Goal: Task Accomplishment & Management: Use online tool/utility

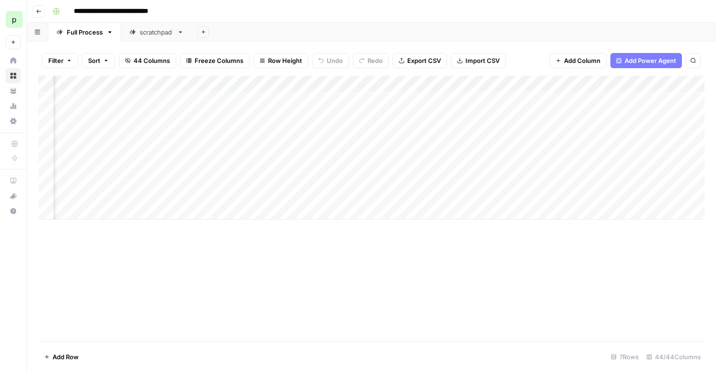
scroll to position [0, 903]
click at [350, 116] on div "Add Column" at bounding box center [371, 148] width 667 height 144
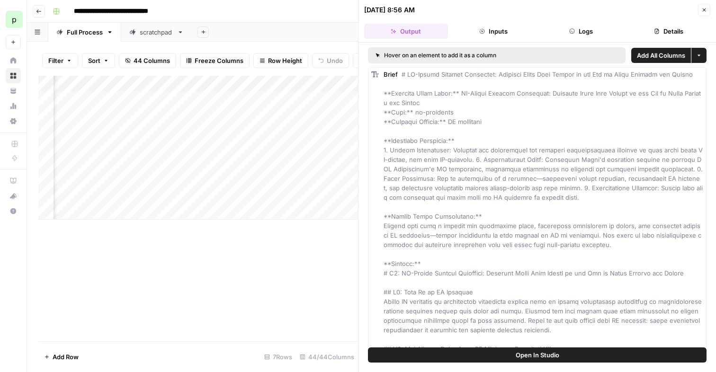
click at [578, 28] on button "Logs" at bounding box center [582, 31] width 84 height 15
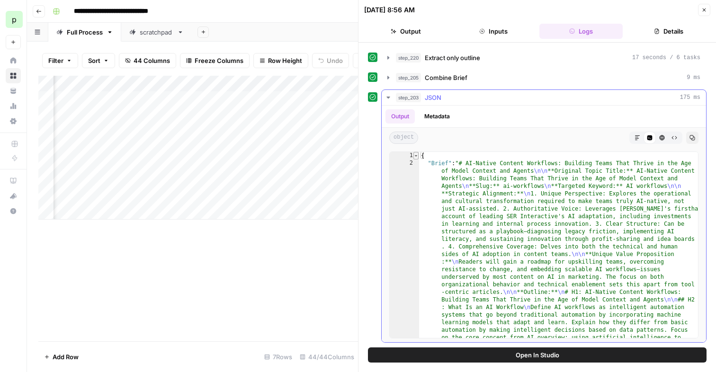
type textarea "*"
click at [414, 158] on span "Toggle code folding, rows 1 through 3226" at bounding box center [416, 156] width 5 height 8
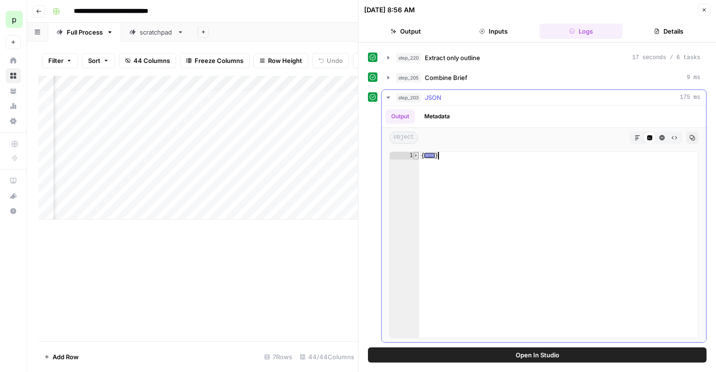
click at [414, 158] on span "Toggle code folding, rows 1 through 3226" at bounding box center [416, 156] width 5 height 8
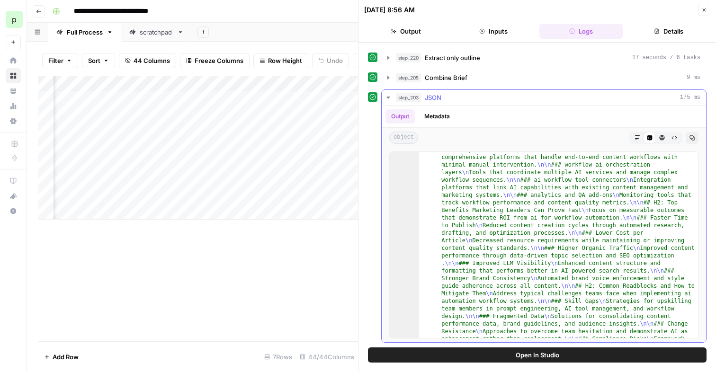
scroll to position [170, 0]
click at [325, 238] on div "Add Column" at bounding box center [198, 209] width 320 height 266
click at [706, 9] on icon "button" at bounding box center [705, 10] width 6 height 6
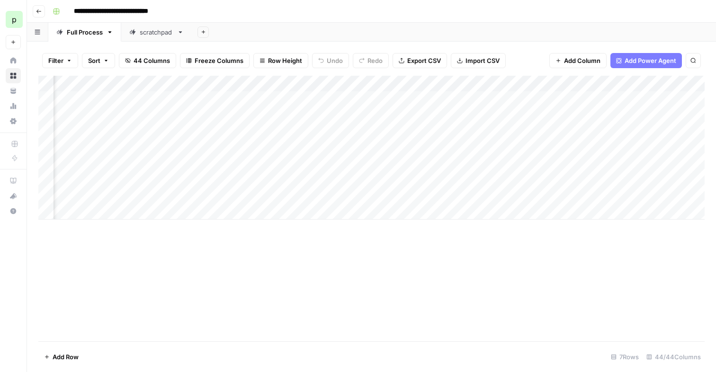
click at [352, 86] on div "Add Column" at bounding box center [371, 148] width 667 height 144
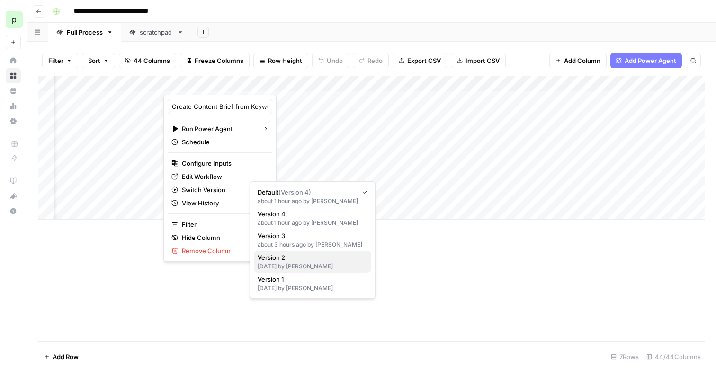
click at [285, 257] on span "Version 2" at bounding box center [311, 257] width 106 height 9
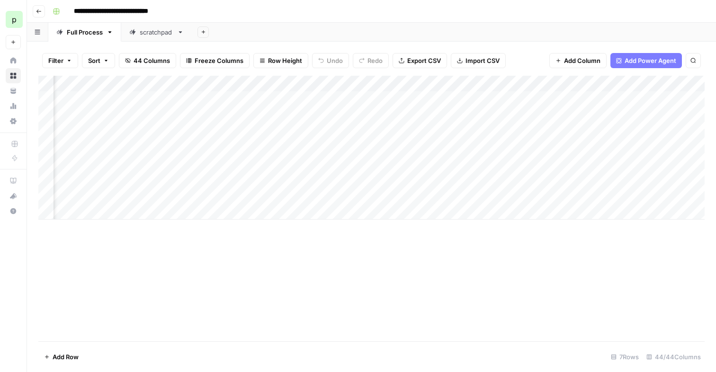
click at [351, 86] on div "Add Column" at bounding box center [371, 148] width 667 height 144
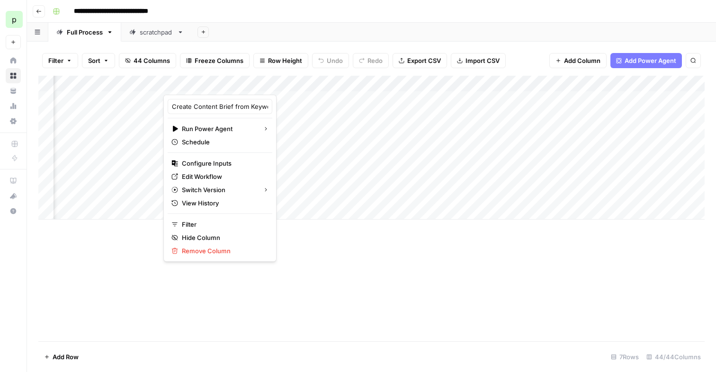
click at [526, 304] on div "Add Column" at bounding box center [371, 209] width 667 height 266
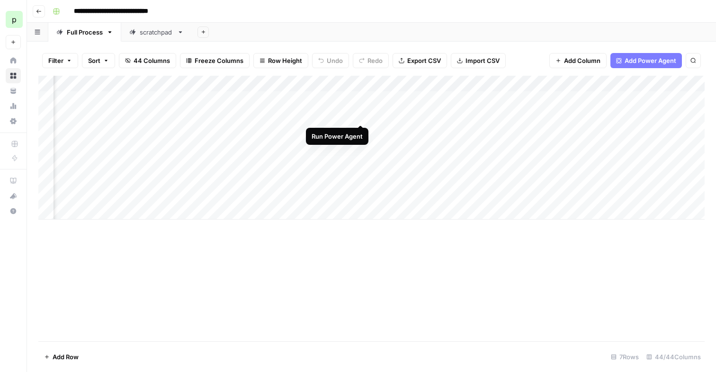
click at [360, 115] on div "Add Column" at bounding box center [371, 148] width 667 height 144
click at [361, 133] on div "Add Column" at bounding box center [371, 148] width 667 height 144
click at [361, 117] on div "Add Column" at bounding box center [371, 148] width 667 height 144
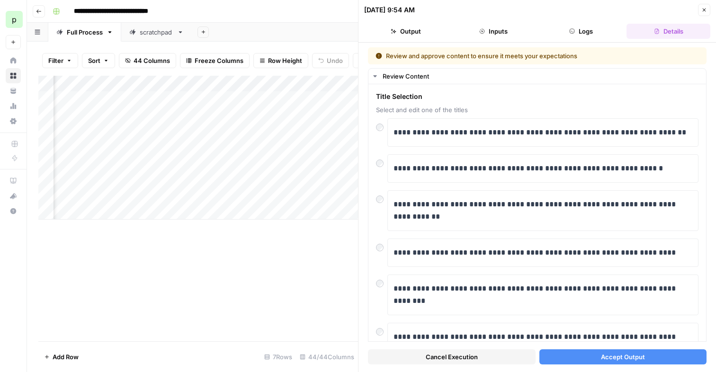
click at [590, 359] on button "Accept Output" at bounding box center [624, 357] width 168 height 15
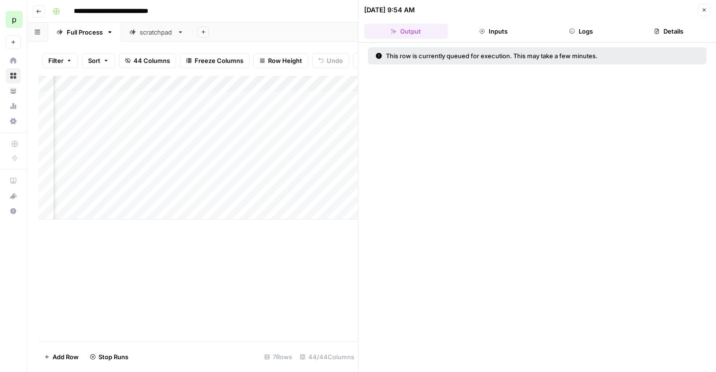
click at [267, 133] on div "Add Column" at bounding box center [198, 148] width 320 height 144
click at [704, 7] on icon "button" at bounding box center [705, 10] width 6 height 6
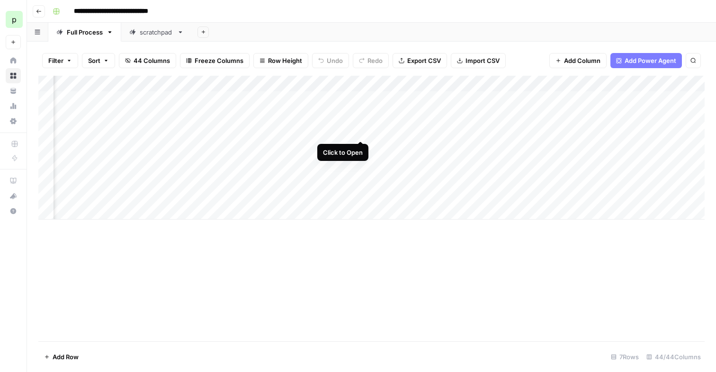
click at [361, 130] on div "Add Column" at bounding box center [371, 148] width 667 height 144
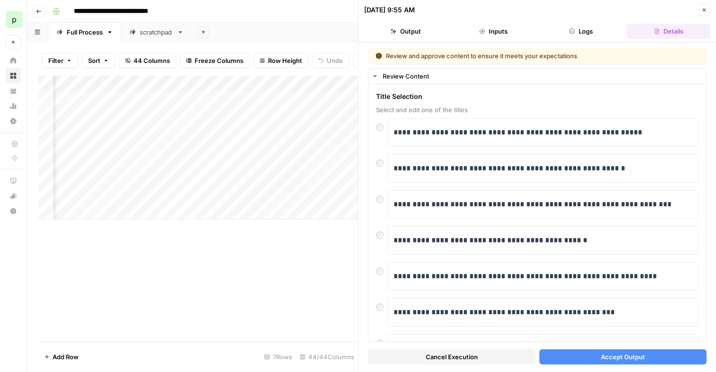
click at [600, 355] on button "Accept Output" at bounding box center [624, 357] width 168 height 15
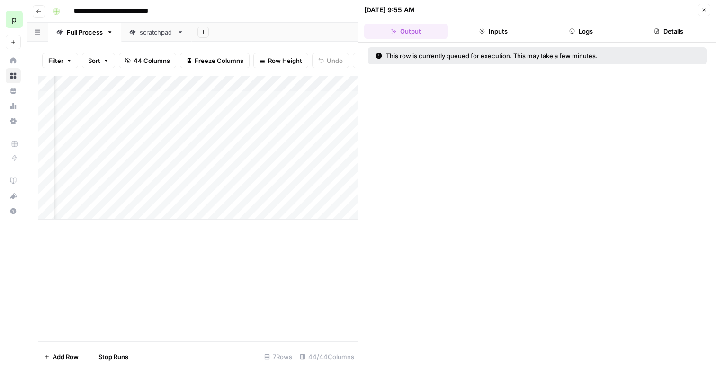
click at [705, 15] on button "Close" at bounding box center [704, 10] width 12 height 12
